Goal: Feedback & Contribution: Leave review/rating

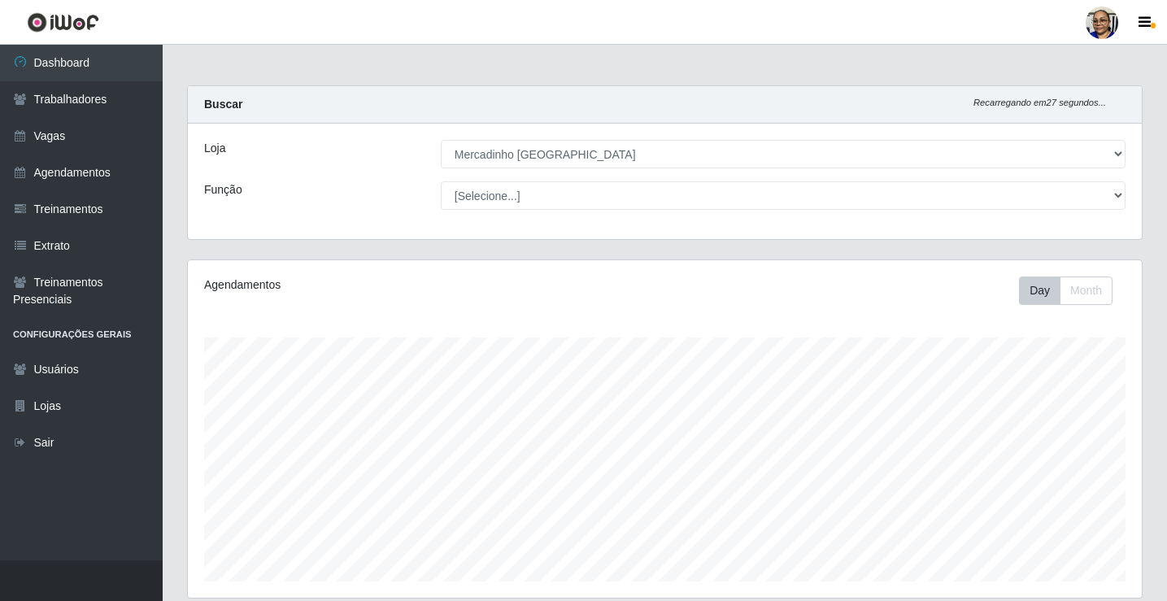
select select "345"
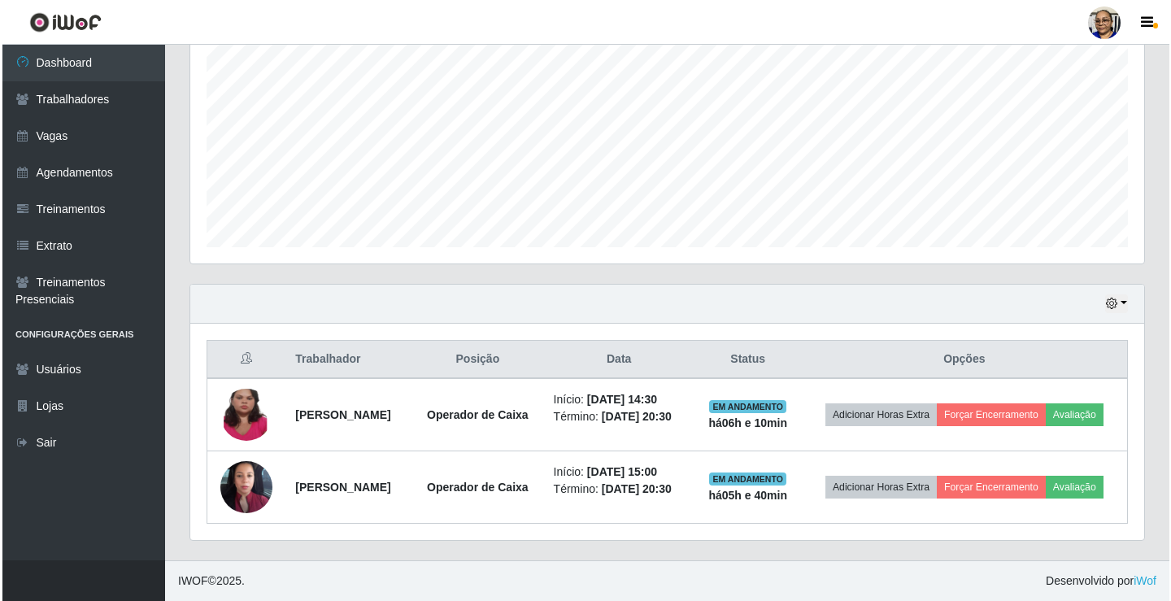
scroll to position [337, 954]
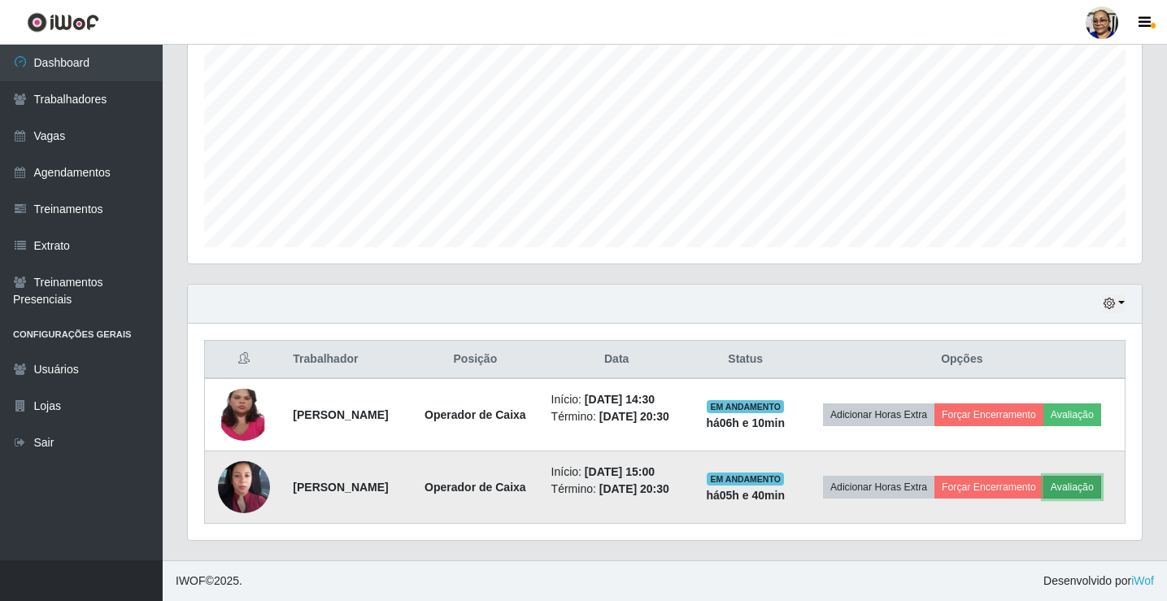
click at [1043, 494] on button "Avaliação" at bounding box center [1072, 487] width 58 height 23
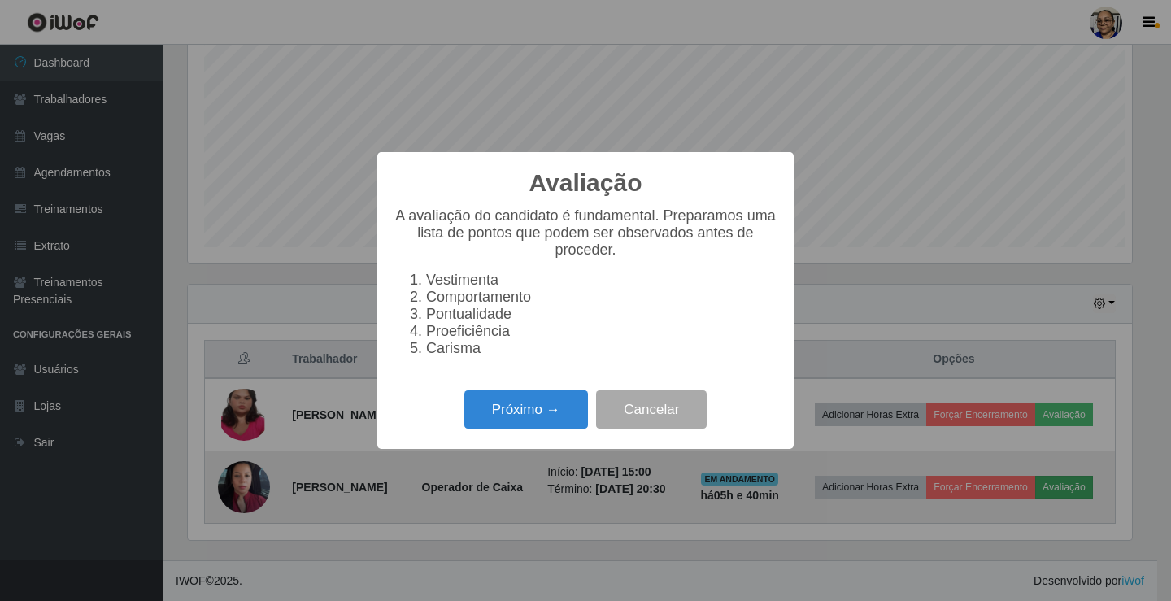
scroll to position [337, 944]
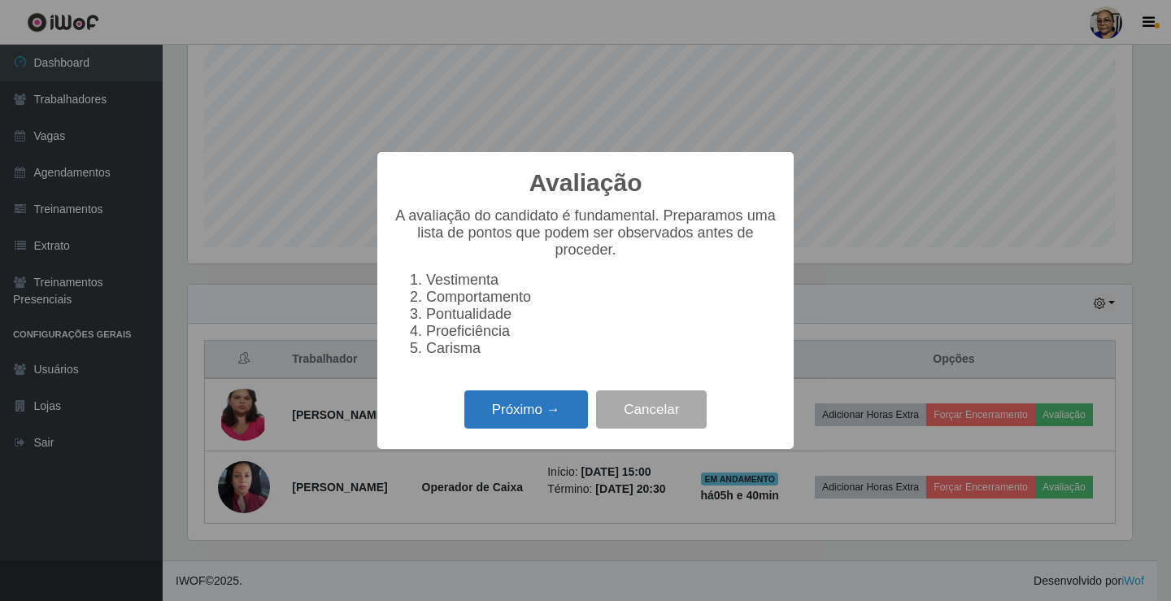
click at [554, 407] on button "Próximo →" at bounding box center [526, 409] width 124 height 38
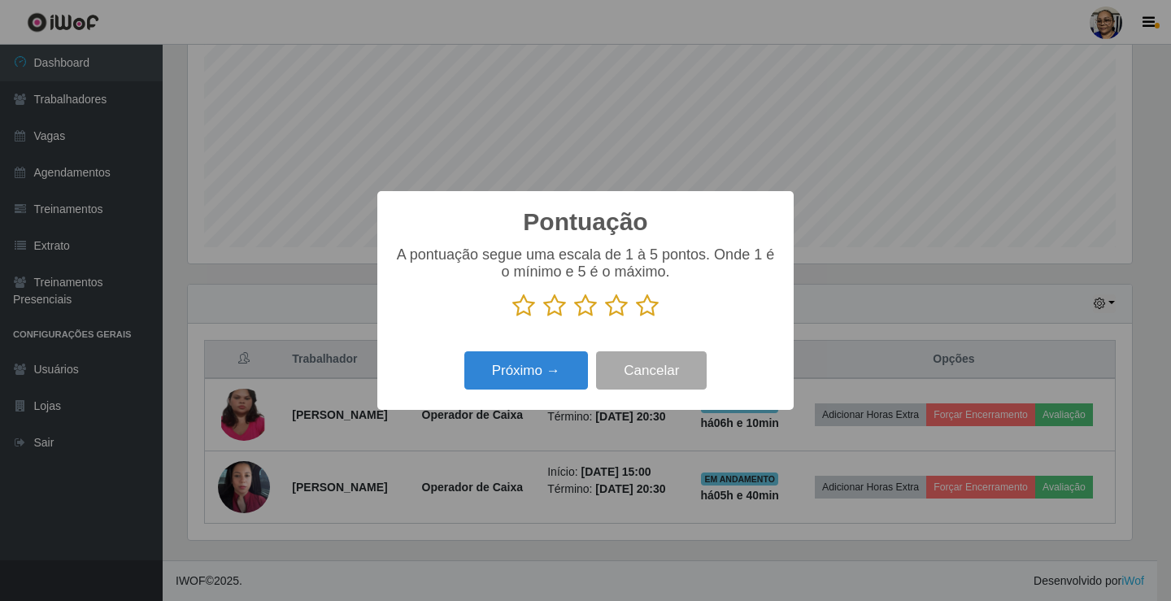
scroll to position [812653, 812046]
click at [643, 309] on icon at bounding box center [647, 305] width 23 height 24
click at [636, 318] on input "radio" at bounding box center [636, 318] width 0 height 0
click at [549, 368] on button "Próximo →" at bounding box center [526, 370] width 124 height 38
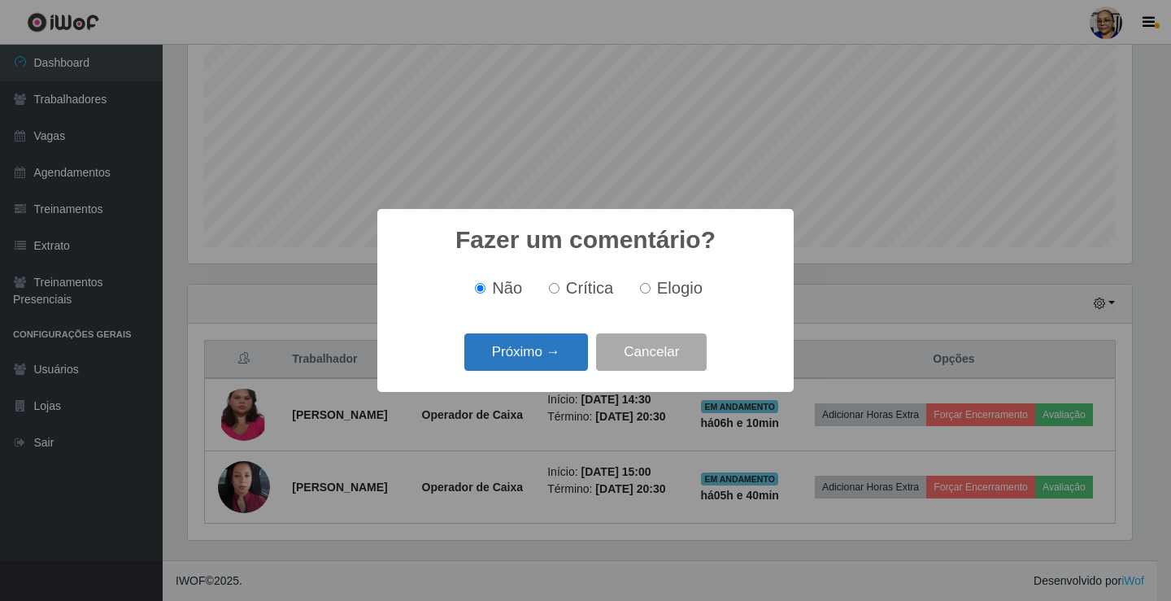
click at [553, 354] on button "Próximo →" at bounding box center [526, 352] width 124 height 38
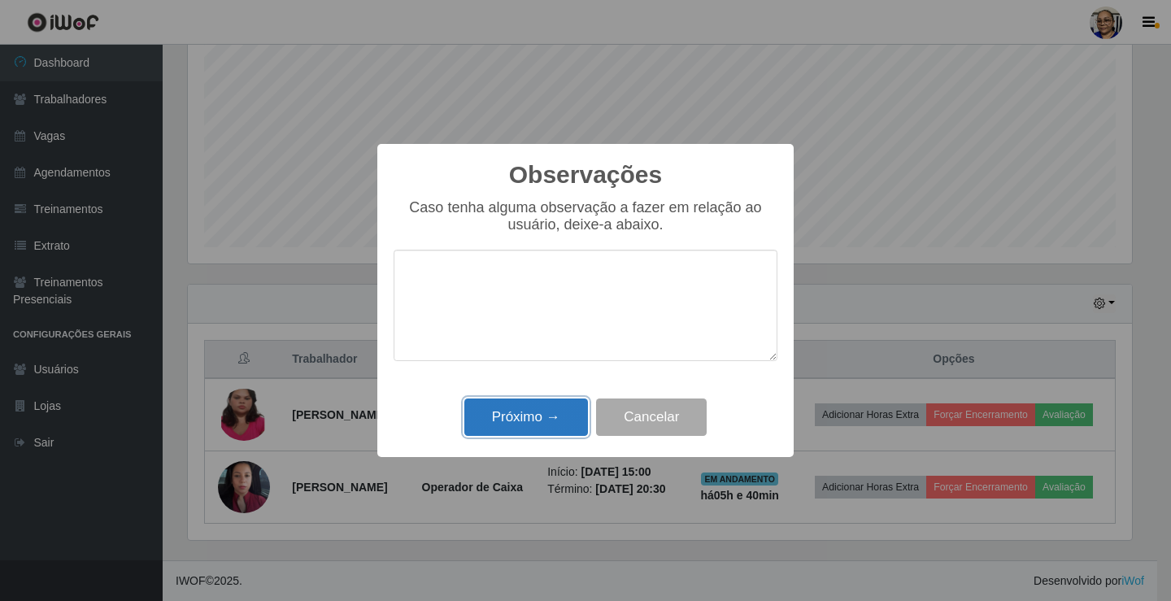
click at [554, 413] on button "Próximo →" at bounding box center [526, 417] width 124 height 38
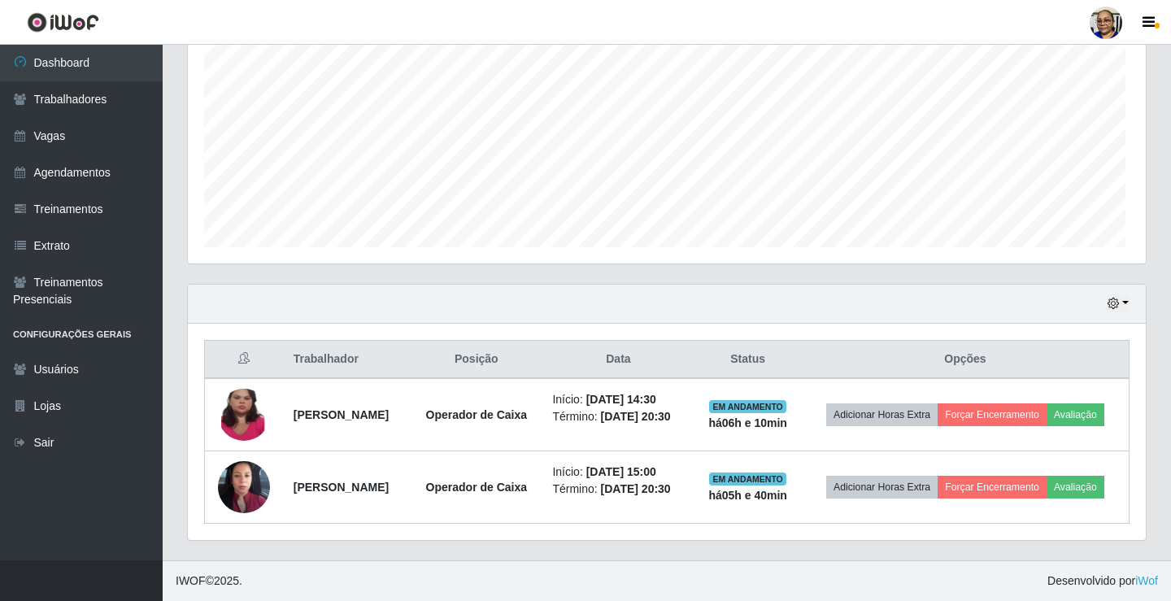
scroll to position [337, 954]
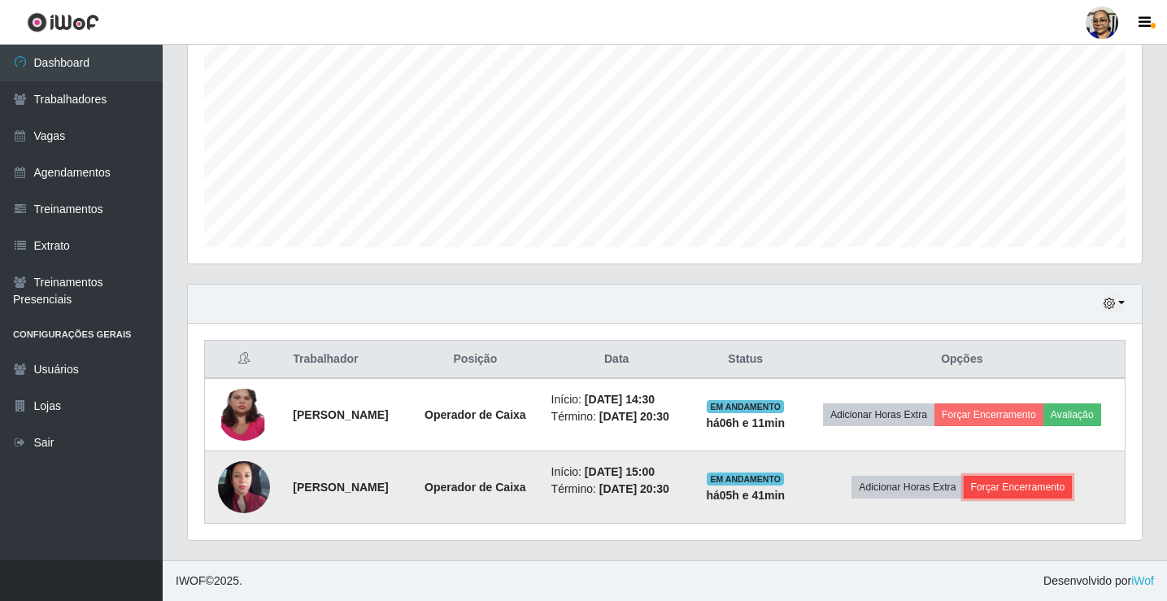
click at [1041, 482] on button "Forçar Encerramento" at bounding box center [1017, 487] width 109 height 23
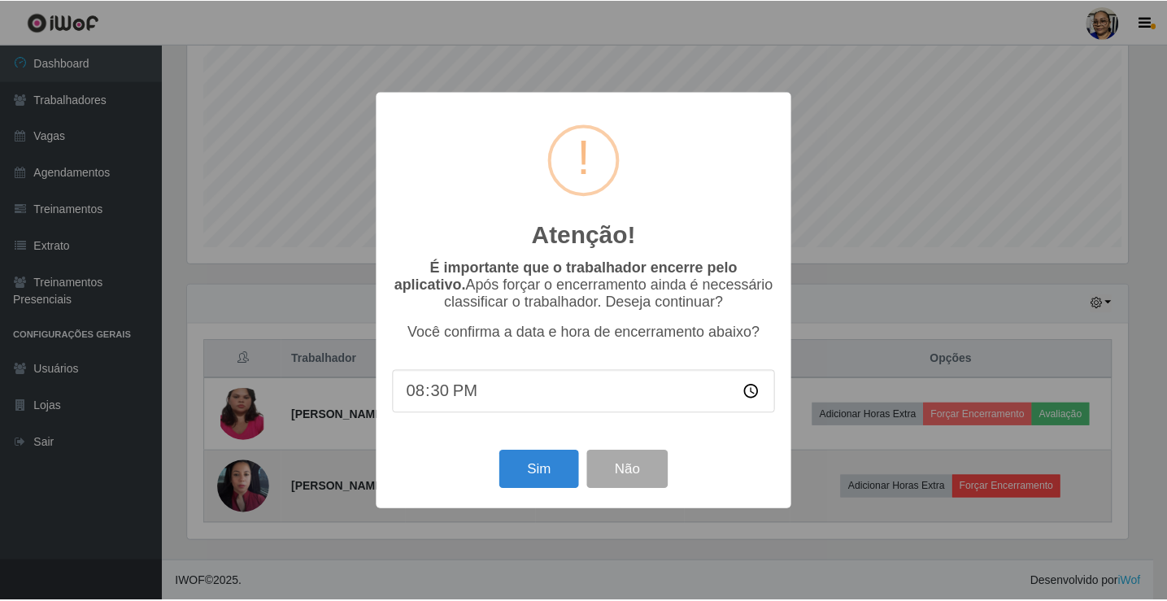
scroll to position [337, 944]
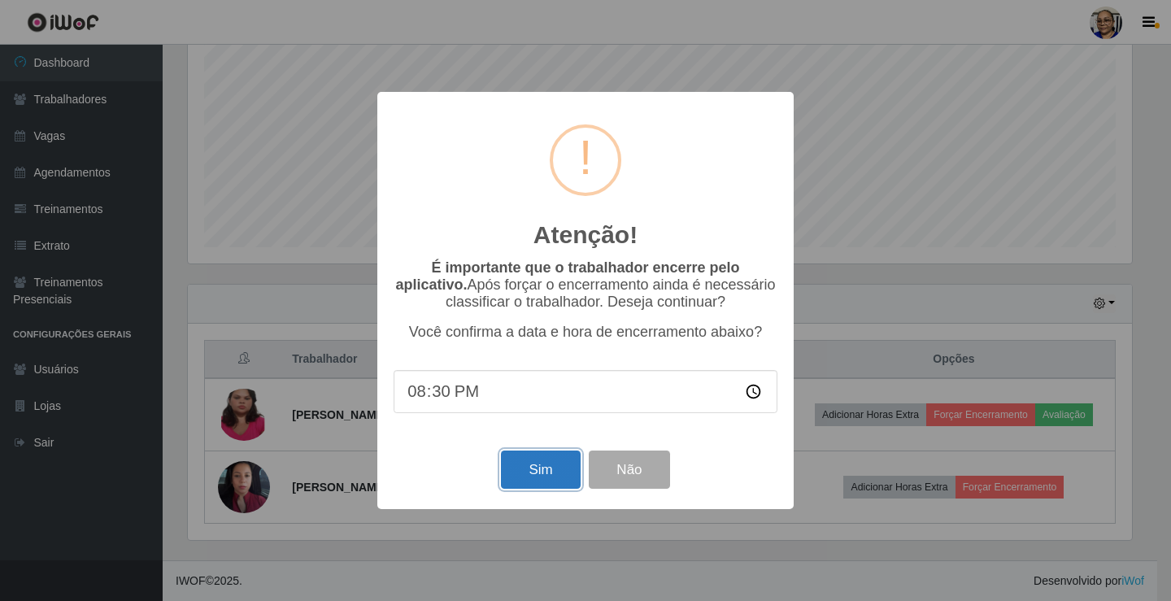
click at [534, 480] on button "Sim" at bounding box center [540, 469] width 79 height 38
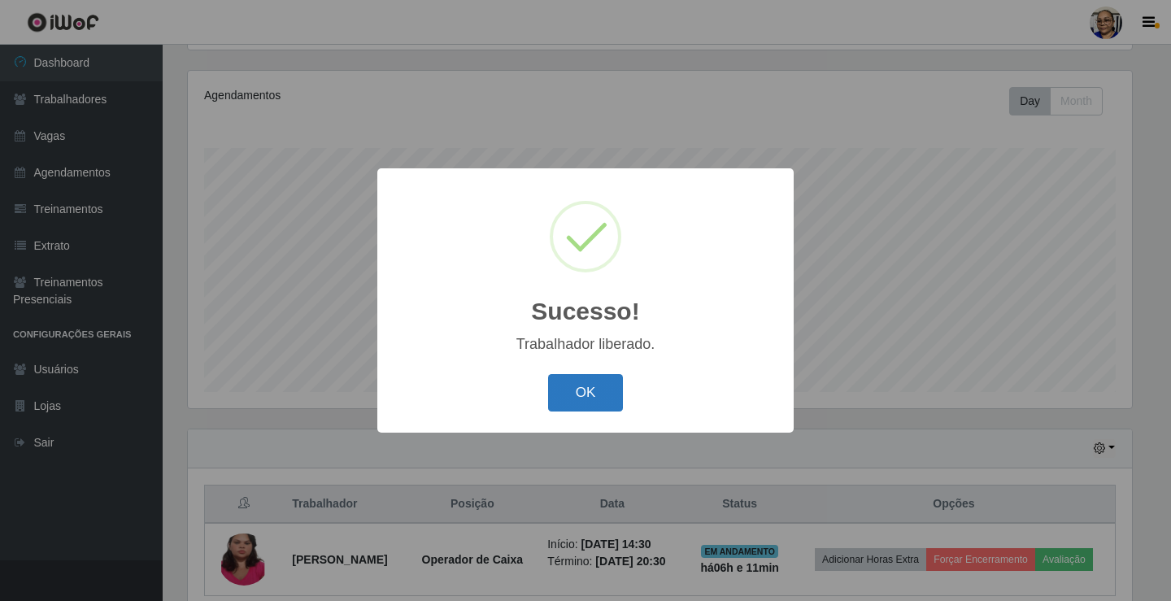
click at [591, 395] on button "OK" at bounding box center [586, 393] width 76 height 38
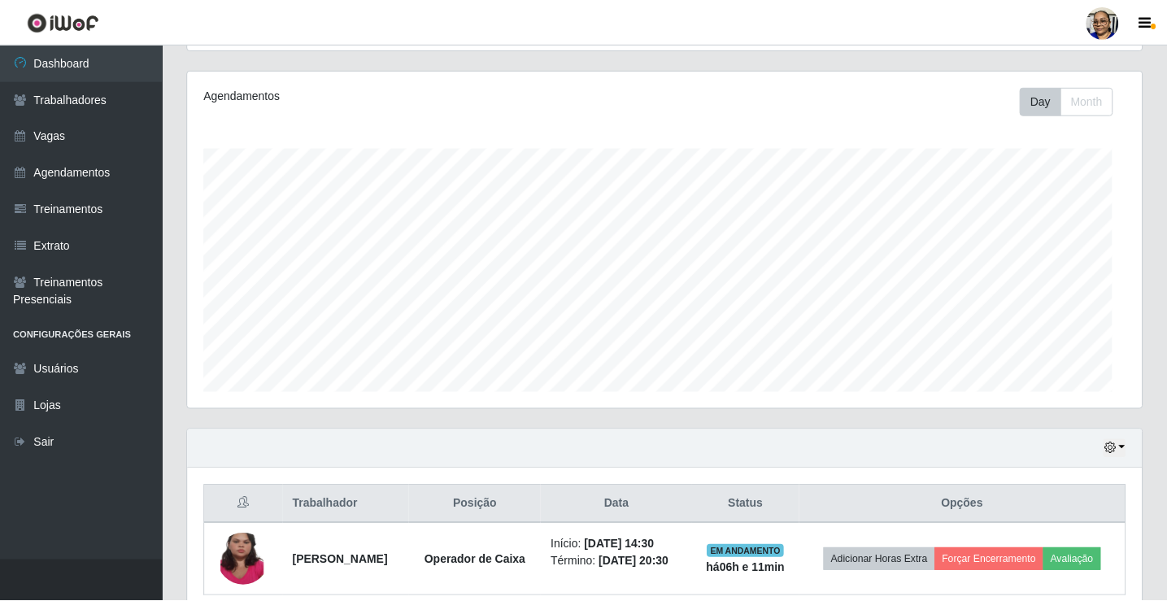
scroll to position [337, 954]
